Goal: Task Accomplishment & Management: Complete application form

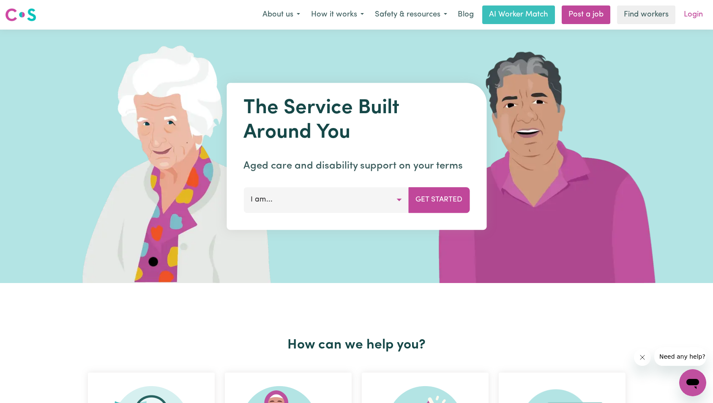
click at [697, 14] on link "Login" at bounding box center [693, 14] width 29 height 19
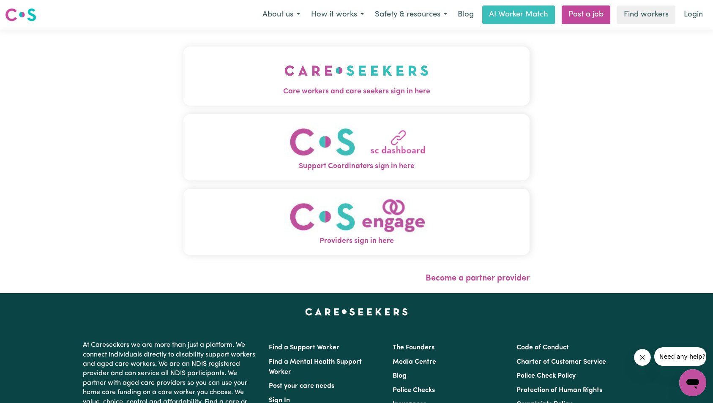
click at [222, 54] on div "Care workers and care seekers sign in here Support Coordinators sign in here Pr…" at bounding box center [356, 155] width 347 height 217
click at [260, 99] on button "Care workers and care seekers sign in here" at bounding box center [356, 76] width 347 height 59
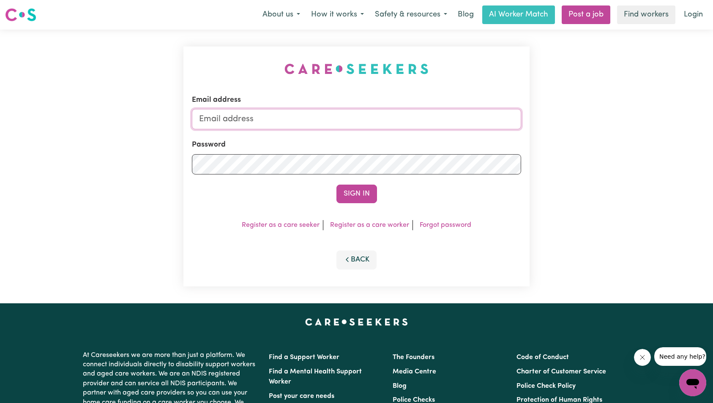
click at [367, 123] on input "Email address" at bounding box center [357, 119] width 330 height 20
type input "superuser~[EMAIL_ADDRESS][DOMAIN_NAME]"
click at [352, 191] on button "Sign In" at bounding box center [357, 194] width 41 height 19
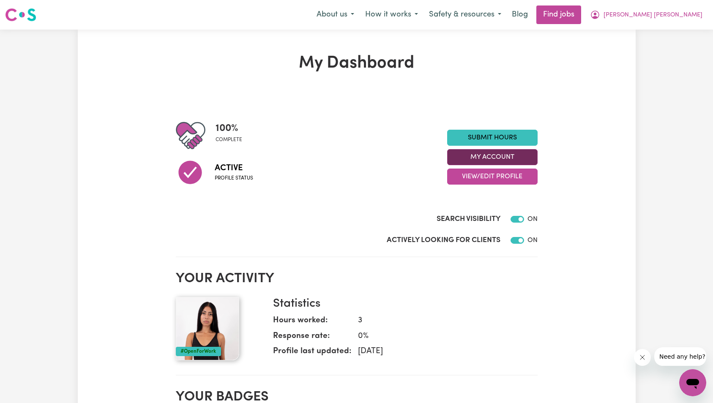
click at [493, 160] on button "My Account" at bounding box center [492, 157] width 90 height 16
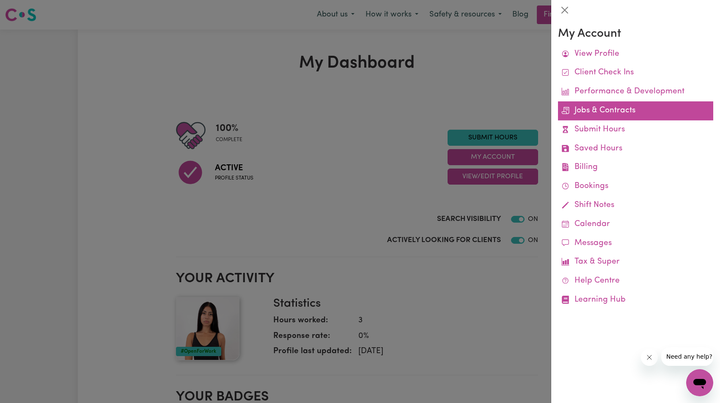
click at [613, 115] on link "Jobs & Contracts" at bounding box center [635, 110] width 155 height 19
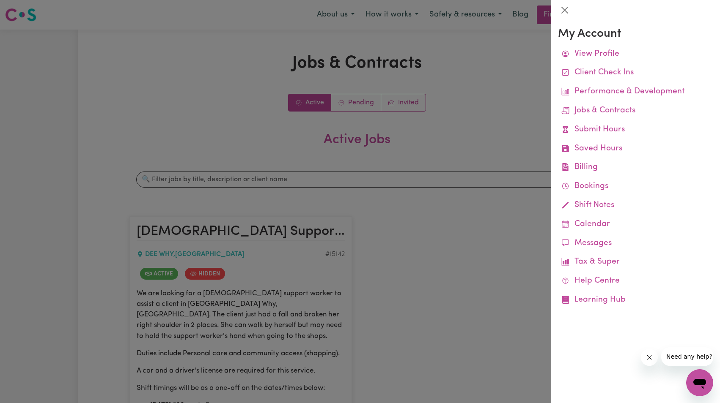
click at [419, 165] on div at bounding box center [360, 201] width 720 height 403
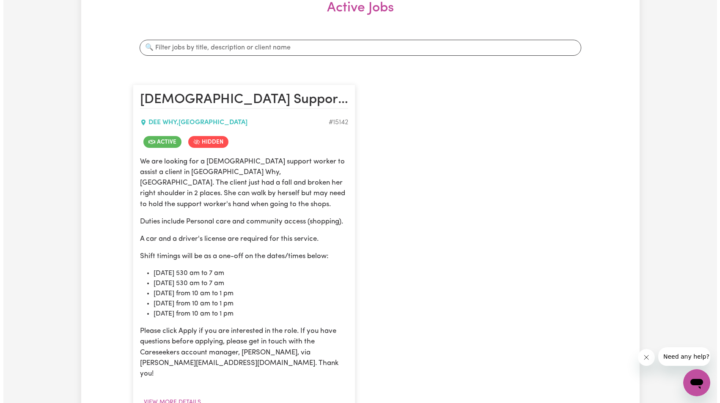
scroll to position [398, 0]
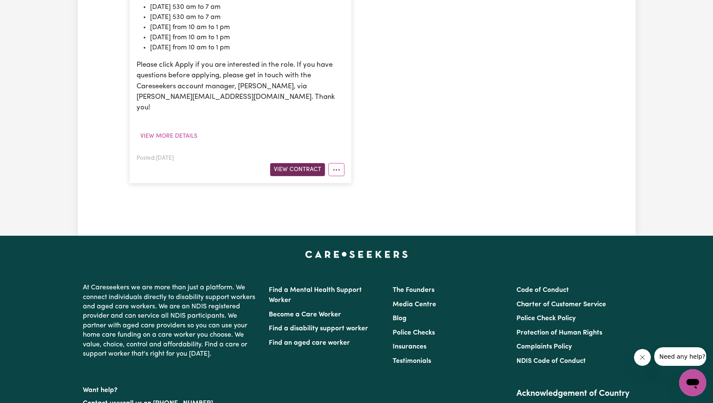
click at [296, 163] on button "View Contract" at bounding box center [297, 169] width 55 height 13
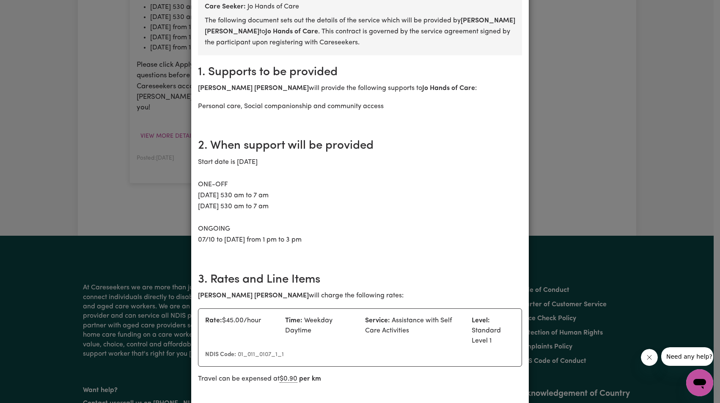
scroll to position [205, 0]
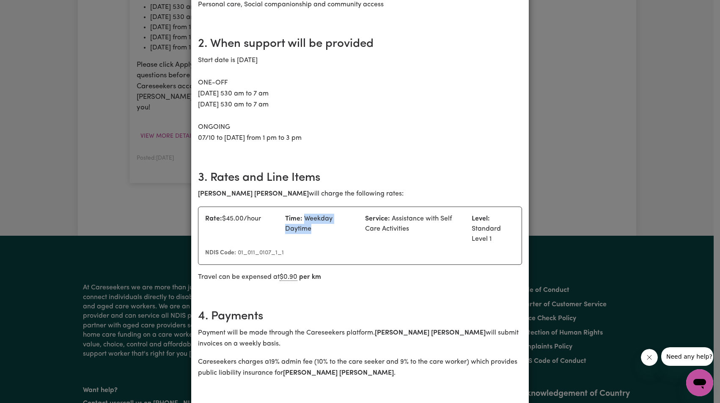
drag, startPoint x: 302, startPoint y: 207, endPoint x: 318, endPoint y: 219, distance: 20.0
click at [320, 217] on div "Time: Weekday Daytime" at bounding box center [320, 229] width 80 height 30
click at [318, 219] on div "Time: Weekday Daytime" at bounding box center [320, 229] width 80 height 30
drag, startPoint x: 302, startPoint y: 206, endPoint x: 316, endPoint y: 218, distance: 18.6
click at [316, 218] on div "Time: Weekday Daytime" at bounding box center [320, 229] width 80 height 30
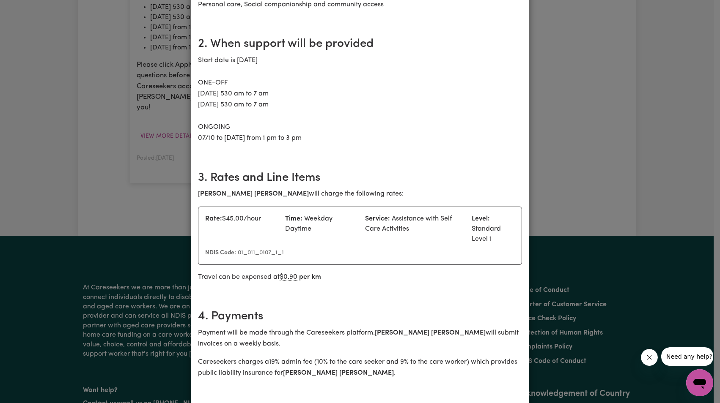
click at [233, 214] on div "Rate: $ 45.00 /hour" at bounding box center [240, 229] width 80 height 30
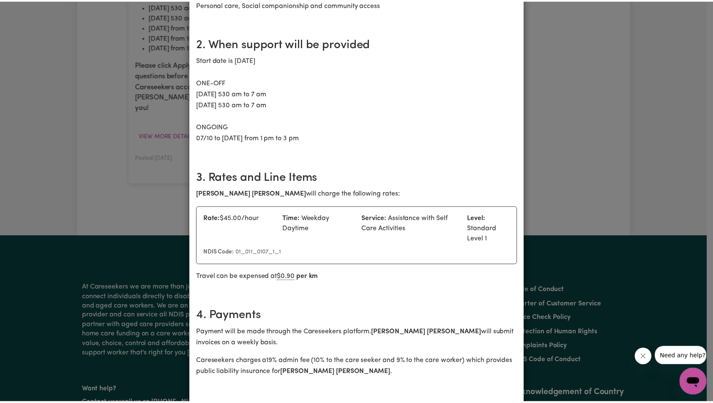
scroll to position [0, 0]
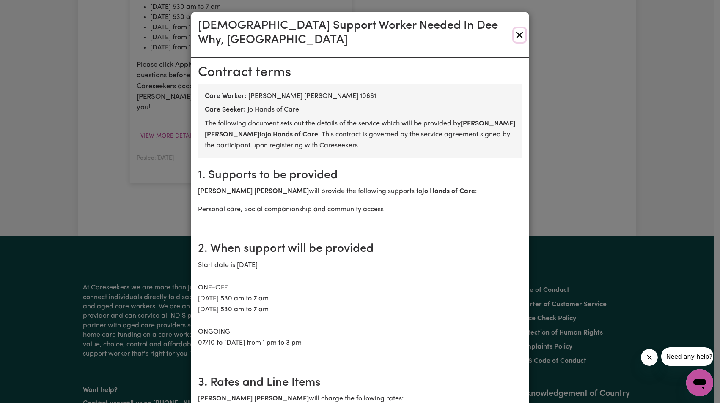
click at [514, 30] on button "Close" at bounding box center [519, 35] width 11 height 14
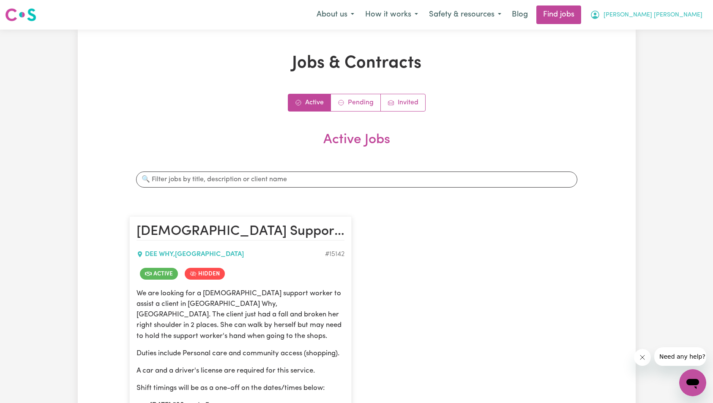
click at [695, 19] on span "[PERSON_NAME] [PERSON_NAME]" at bounding box center [653, 15] width 99 height 9
click at [674, 30] on link "My Account" at bounding box center [674, 33] width 67 height 16
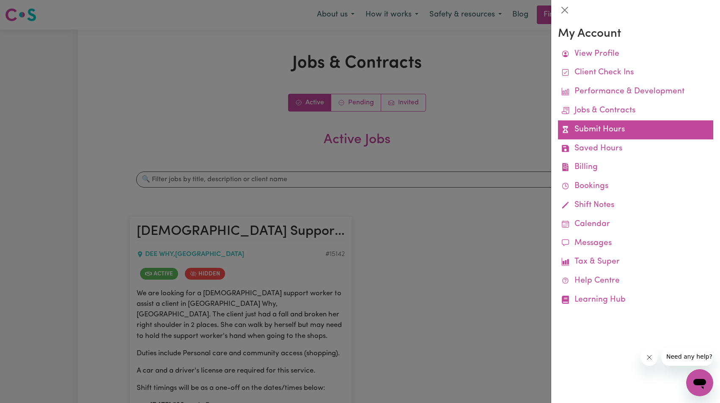
click at [605, 126] on link "Submit Hours" at bounding box center [635, 129] width 155 height 19
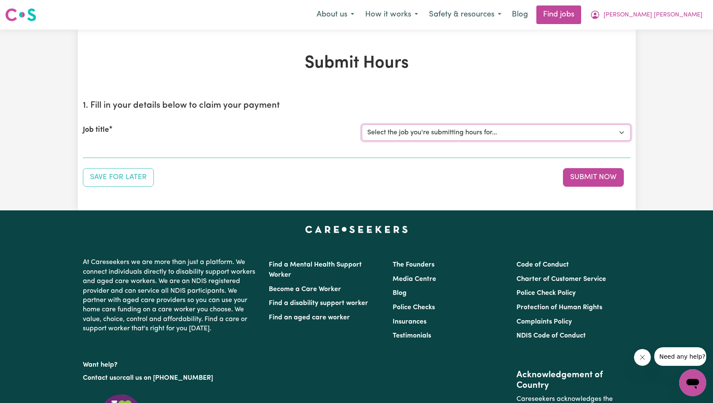
click at [406, 132] on select "Select the job you're submitting hours for... [Jo Hands of Care] [DEMOGRAPHIC_D…" at bounding box center [496, 133] width 269 height 16
select select "15142"
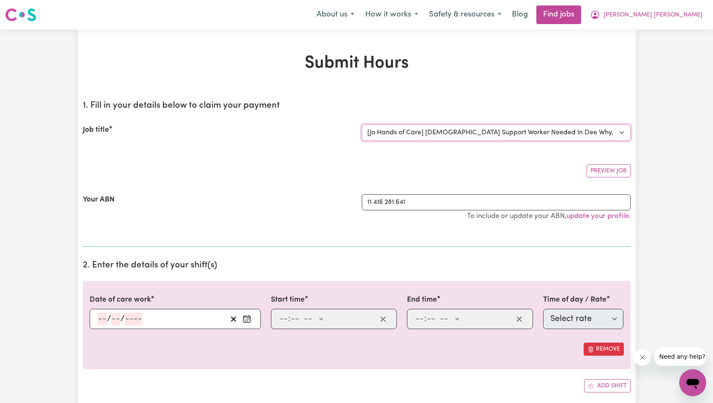
scroll to position [98, 0]
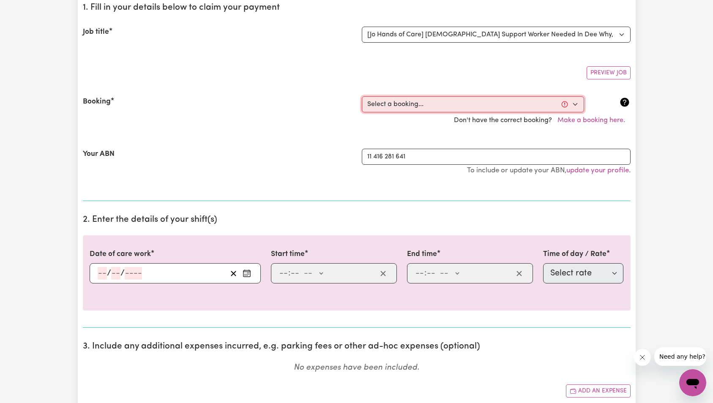
click at [405, 107] on select "Select a booking... [DATE] 5:30am to 7:00am (ONE-OFF) [DATE] 01:00pm to 03:00pm…" at bounding box center [473, 104] width 222 height 16
select select "368023"
type input "[DATE]"
type input "7"
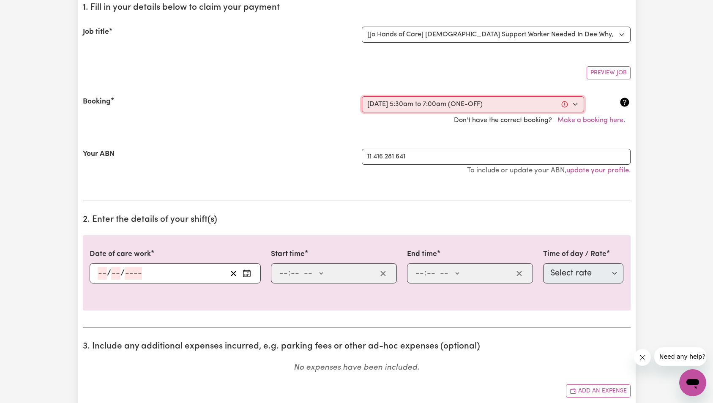
type input "10"
type input "2025"
type input "05:30"
type input "5"
type input "30"
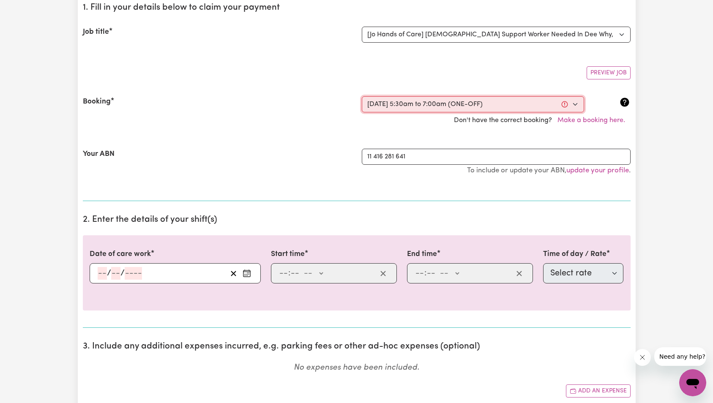
select select "am"
type input "07:00"
type input "7"
type input "0"
select select "am"
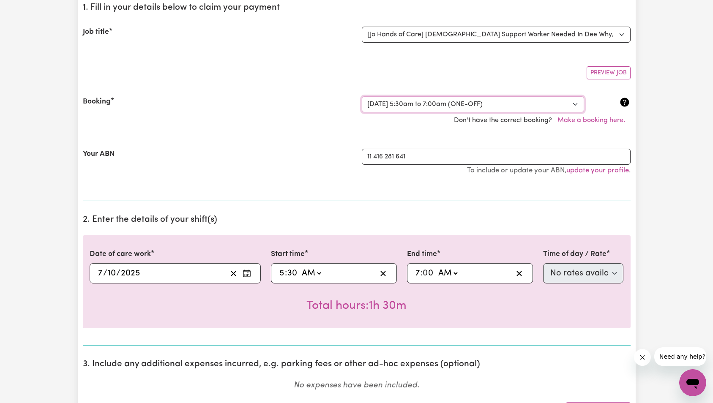
scroll to position [153, 0]
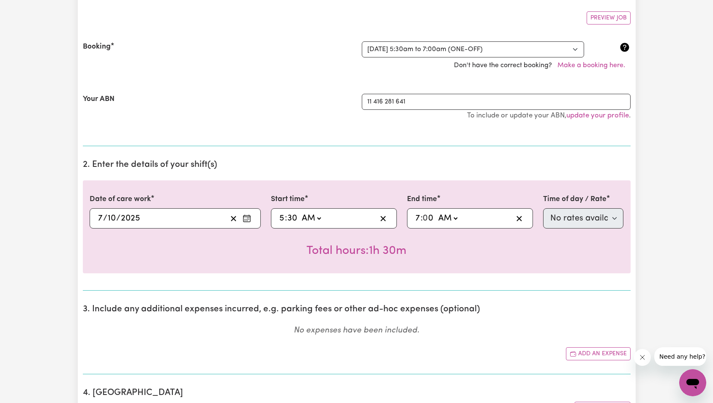
click at [235, 176] on section "2. Enter the details of your shift(s) Date of care work [DATE] [DATE] Start tim…" at bounding box center [357, 222] width 548 height 138
click at [282, 217] on input "5" at bounding box center [282, 218] width 6 height 13
click at [417, 219] on input "7" at bounding box center [417, 218] width 5 height 13
click at [621, 242] on div "Total hours: 1h 30m" at bounding box center [357, 244] width 534 height 31
click at [280, 217] on input "5" at bounding box center [282, 218] width 6 height 13
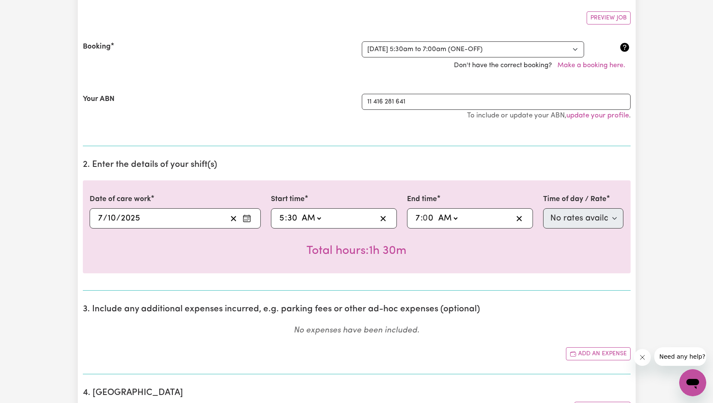
type input "06:30"
type input "6"
select select "63213"
click at [350, 186] on div "Date of care work [DATE] [DATE] Start time 06:30 6 : 30 AM PM End time 07:00 7 …" at bounding box center [357, 227] width 548 height 93
click at [608, 222] on select "Select rate $45.00 - Weekday Daytime - Assistance with Self Care Activities - S…" at bounding box center [583, 218] width 81 height 20
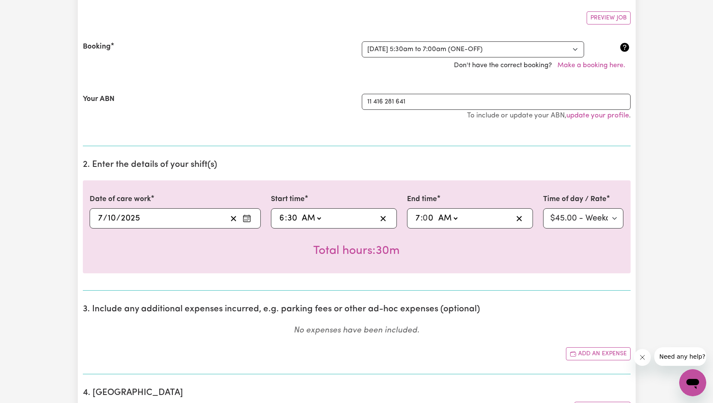
click at [283, 217] on input "6" at bounding box center [282, 218] width 6 height 13
type input "05:30"
type input "5"
select select
click at [376, 164] on h2 "2. Enter the details of your shift(s)" at bounding box center [357, 165] width 548 height 11
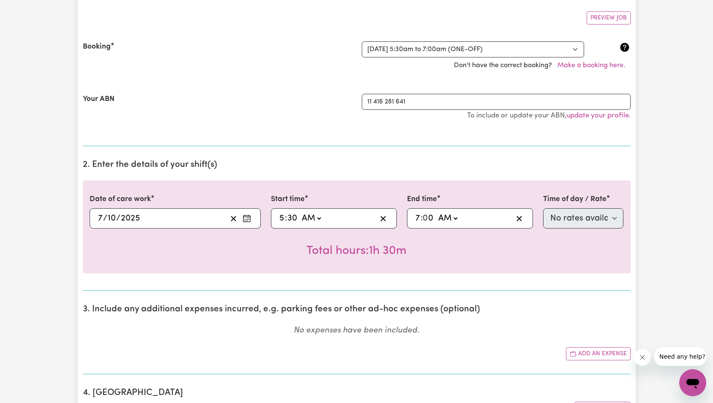
click at [281, 220] on input "5" at bounding box center [282, 218] width 6 height 13
type input "5"
click at [281, 220] on input "5" at bounding box center [282, 218] width 6 height 13
type input "06:30"
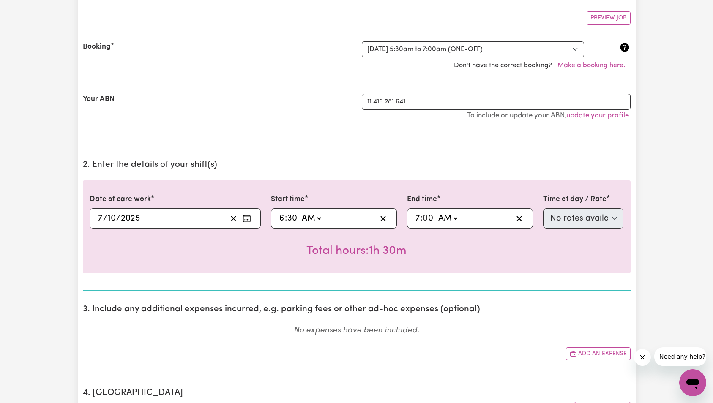
type input "6"
select select "63213"
click at [560, 219] on select "Select rate $45.00 - Weekday Daytime - Assistance with Self Care Activities - S…" at bounding box center [583, 218] width 81 height 20
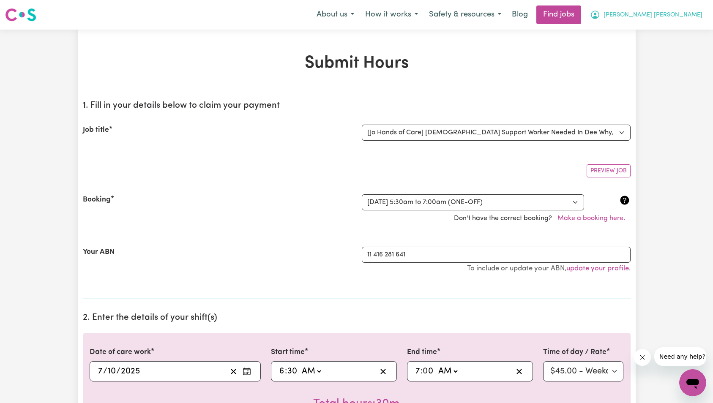
click at [693, 15] on span "[PERSON_NAME] [PERSON_NAME]" at bounding box center [653, 15] width 99 height 9
click at [682, 64] on link "Logout" at bounding box center [674, 65] width 67 height 16
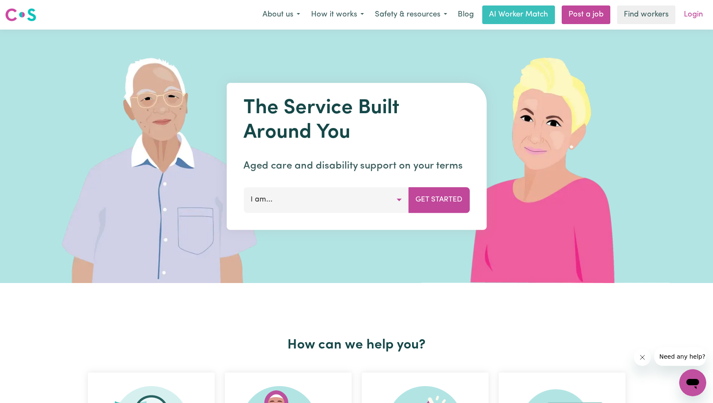
click at [694, 17] on link "Login" at bounding box center [693, 14] width 29 height 19
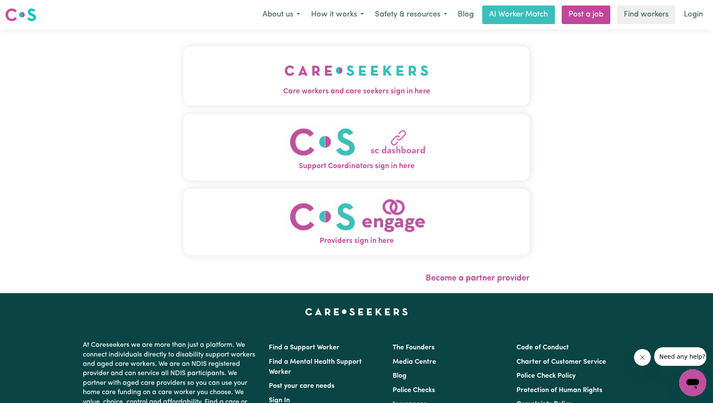
click at [183, 85] on button "Care workers and care seekers sign in here" at bounding box center [356, 76] width 347 height 59
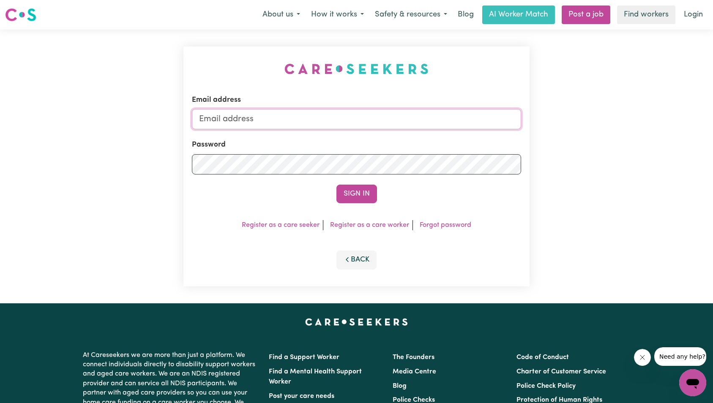
click at [363, 117] on input "Email address" at bounding box center [357, 119] width 330 height 20
click at [484, 99] on div "Email address s" at bounding box center [357, 112] width 330 height 35
click at [314, 124] on input "s" at bounding box center [357, 119] width 330 height 20
paste input "[EMAIL_ADDRESS][DOMAIN_NAME]"
type input "[EMAIL_ADDRESS][DOMAIN_NAME]"
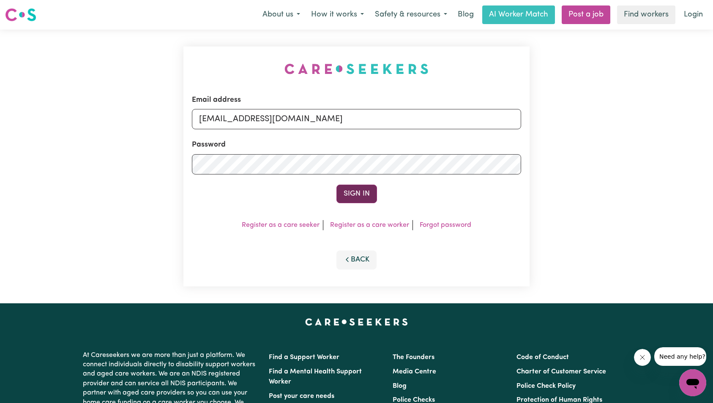
click at [359, 191] on button "Sign In" at bounding box center [357, 194] width 41 height 19
